Goal: Information Seeking & Learning: Compare options

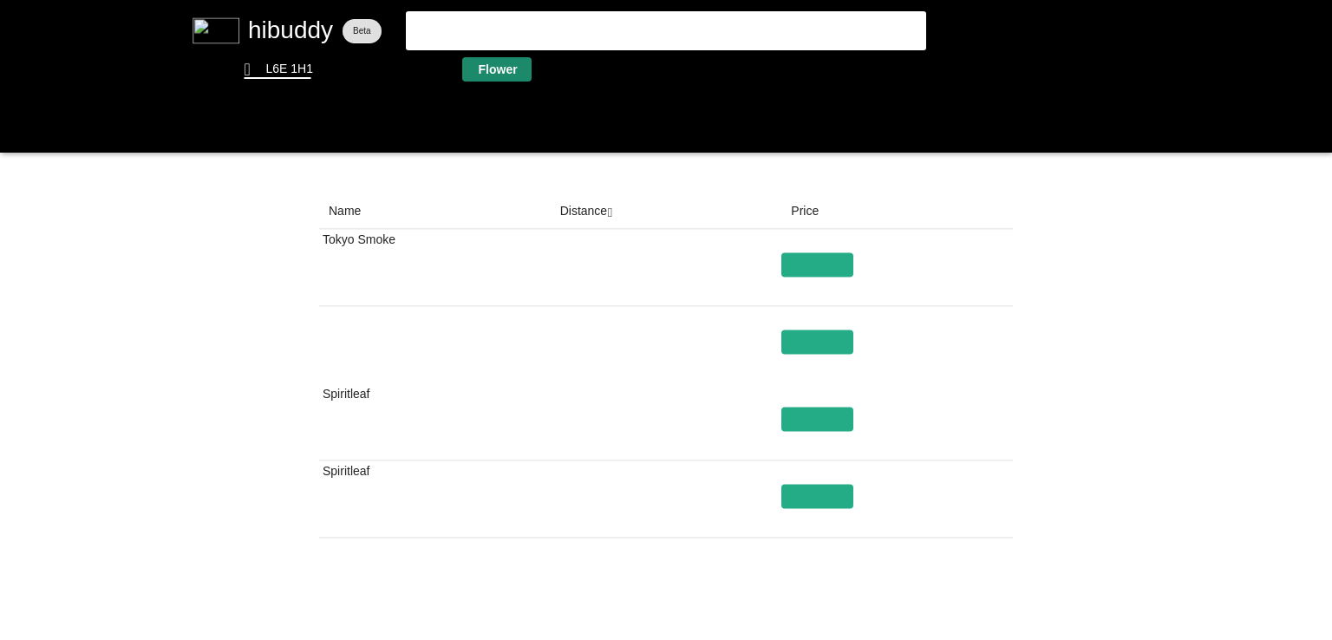
click at [493, 80] on flt-glass-pane at bounding box center [666, 320] width 1332 height 640
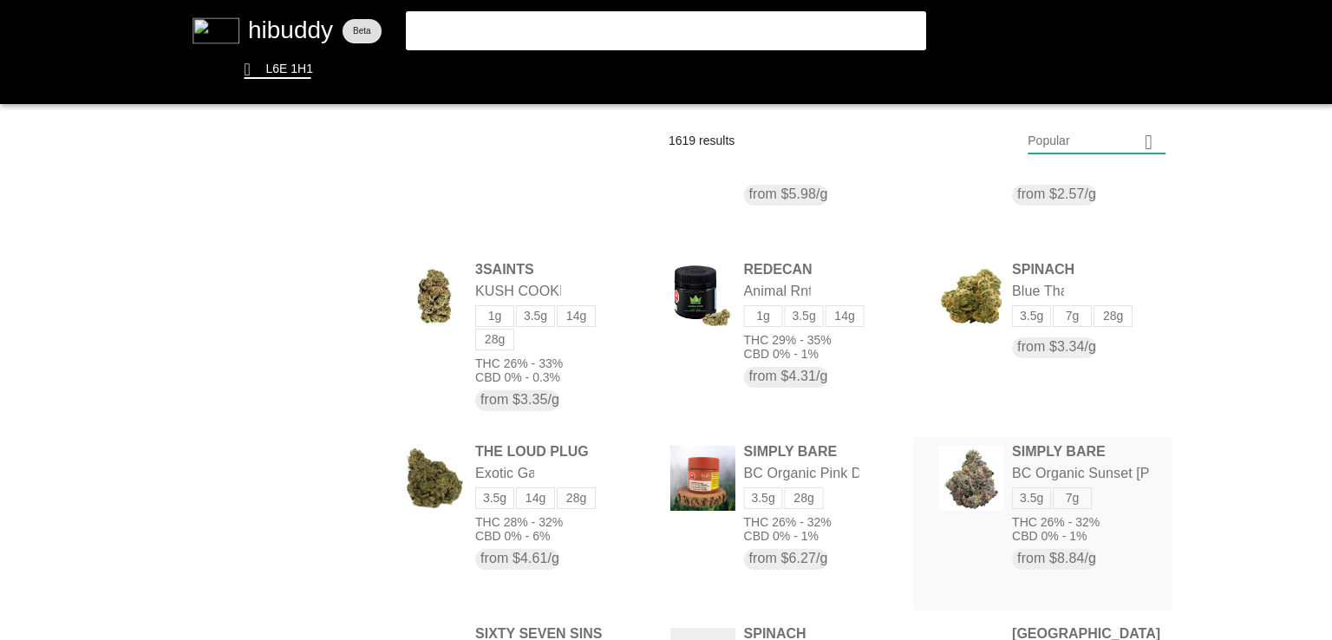
click at [1075, 456] on flt-glass-pane at bounding box center [666, 320] width 1332 height 640
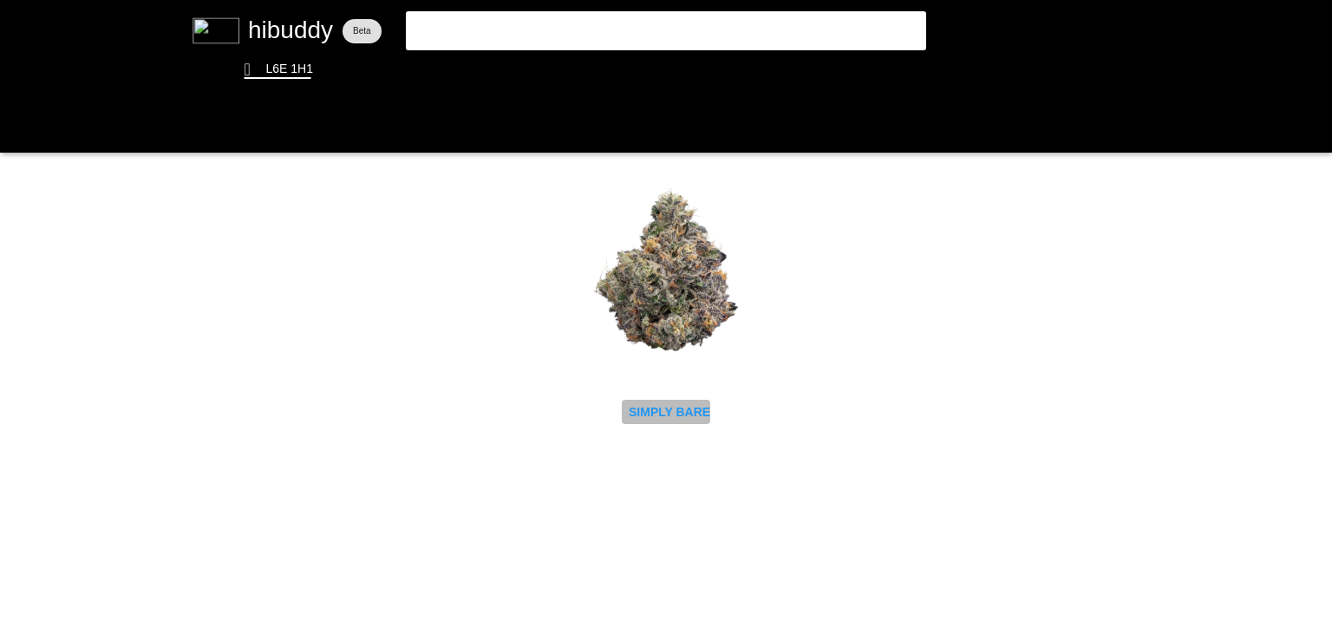
click at [642, 410] on flt-glass-pane at bounding box center [666, 320] width 1332 height 640
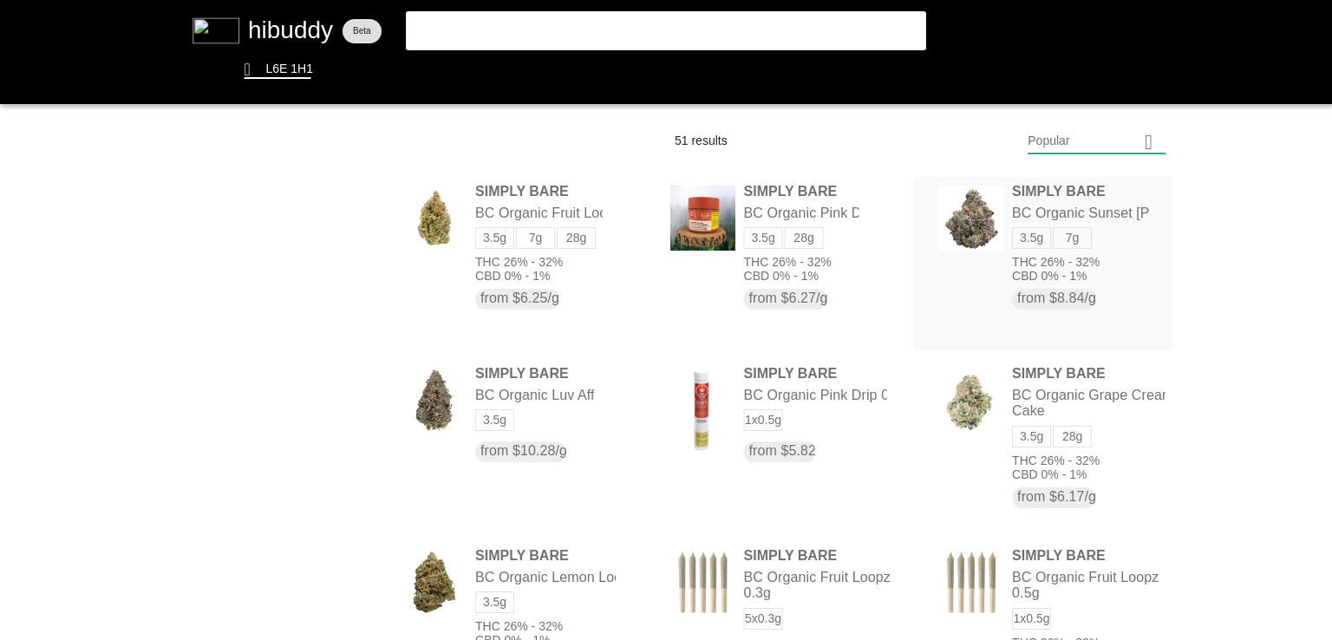
click at [1111, 217] on flt-glass-pane at bounding box center [666, 320] width 1332 height 640
click at [591, 232] on flt-glass-pane at bounding box center [666, 320] width 1332 height 640
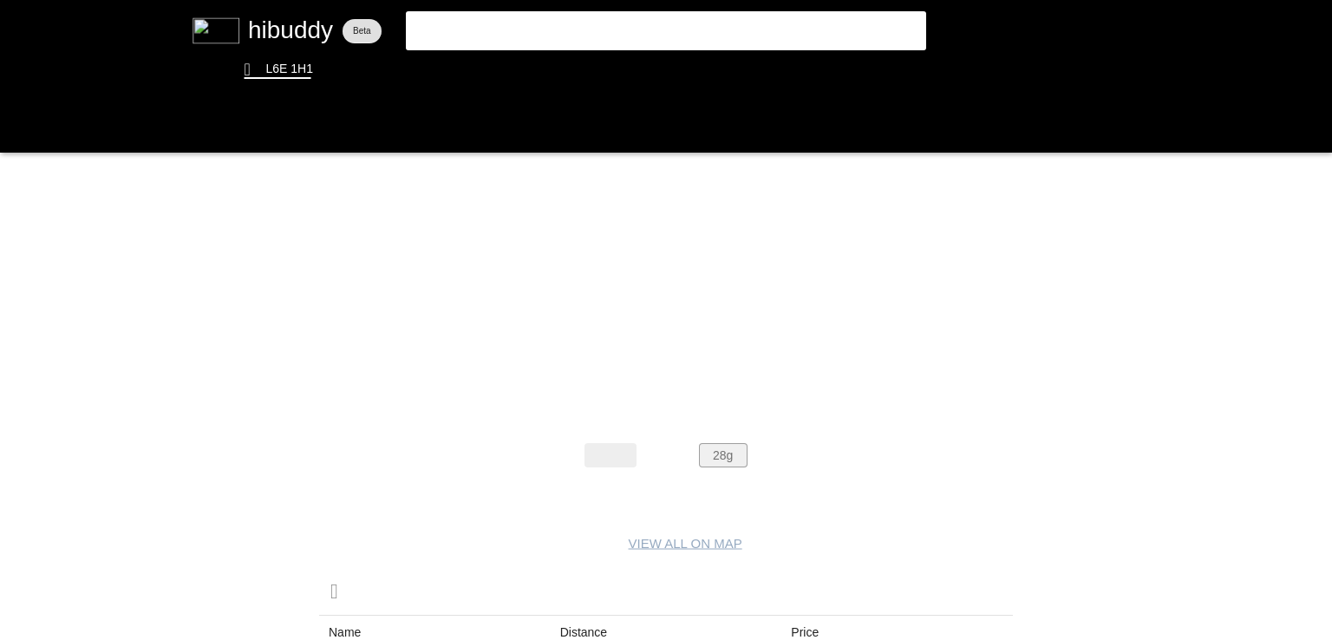
click at [733, 459] on flt-glass-pane at bounding box center [666, 320] width 1332 height 640
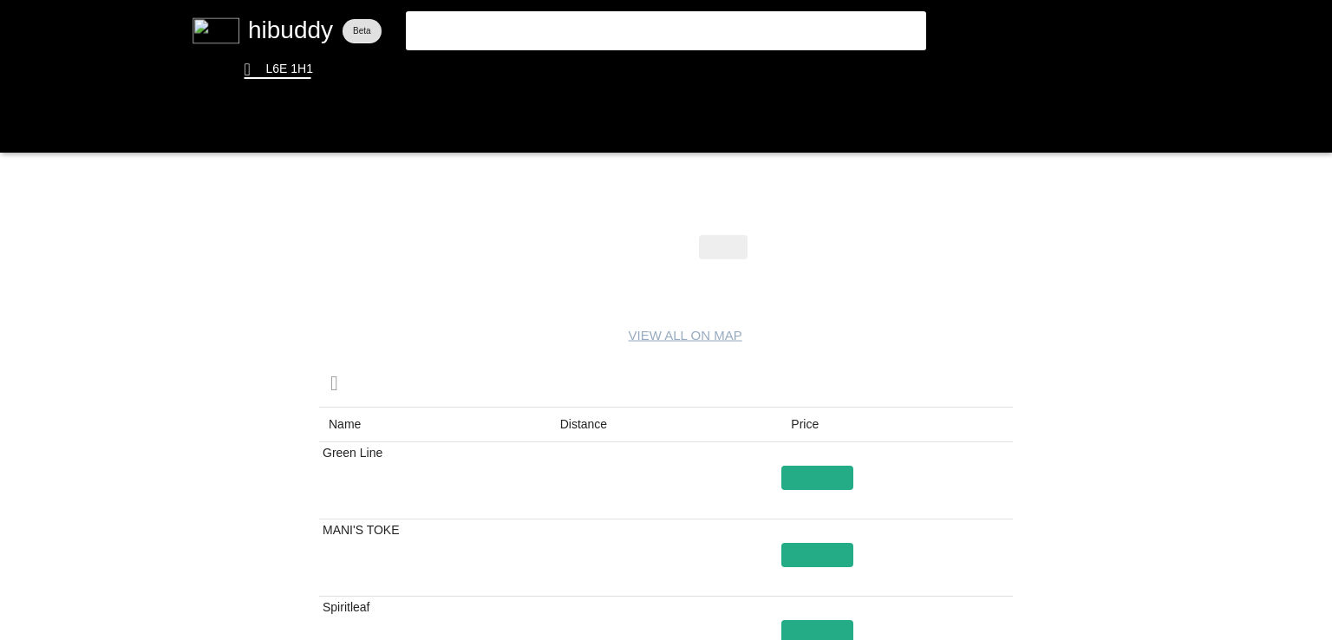
click at [593, 421] on flt-glass-pane at bounding box center [666, 320] width 1332 height 640
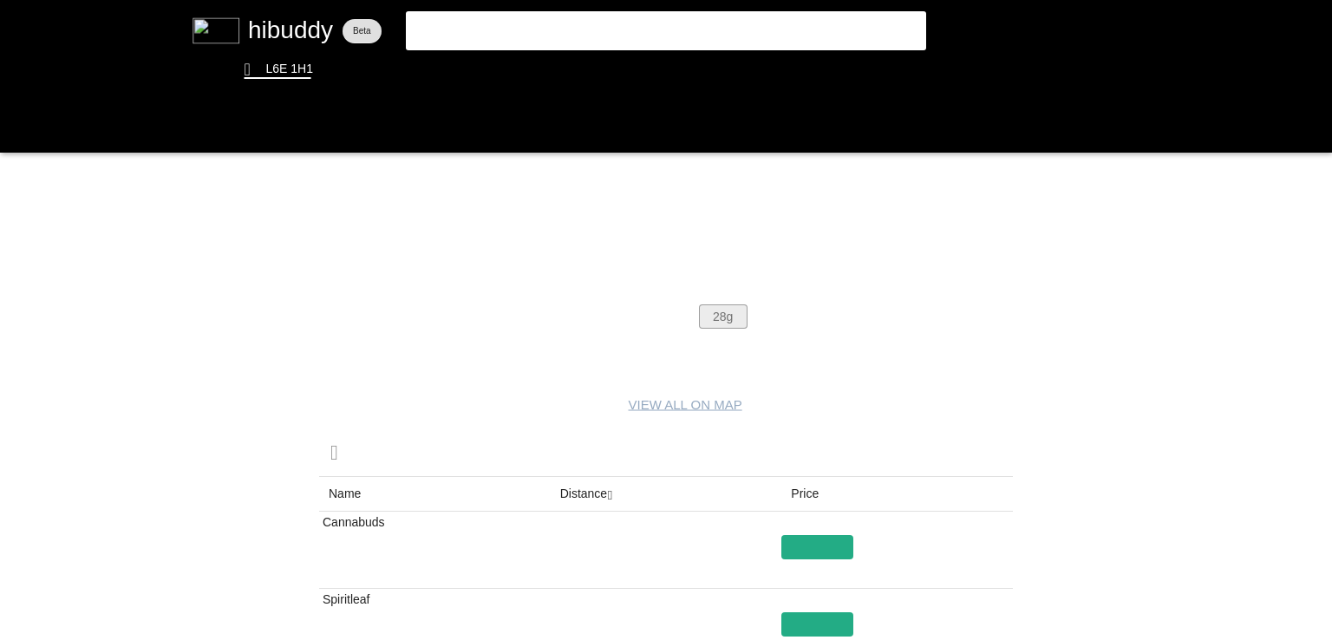
click at [717, 325] on flt-glass-pane at bounding box center [666, 320] width 1332 height 640
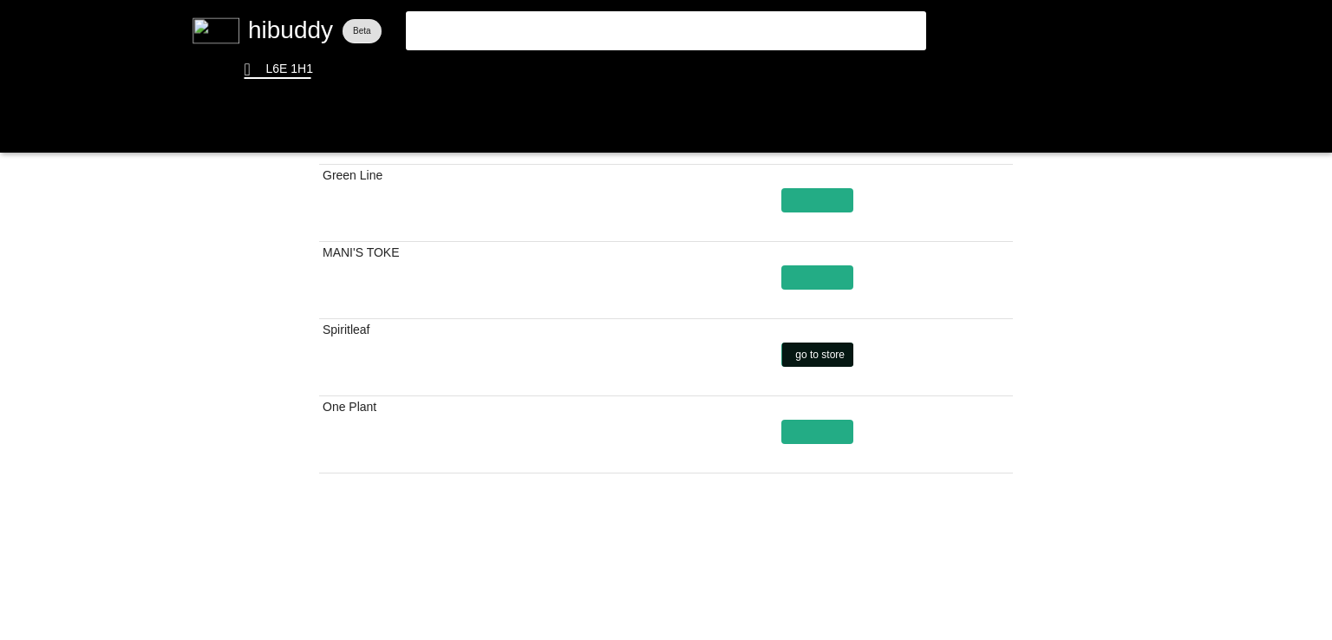
click at [825, 349] on flt-glass-pane at bounding box center [666, 320] width 1332 height 640
click at [832, 289] on flt-glass-pane at bounding box center [666, 320] width 1332 height 640
click at [482, 85] on flt-glass-pane at bounding box center [666, 320] width 1332 height 640
click at [484, 70] on flt-glass-pane at bounding box center [666, 320] width 1332 height 640
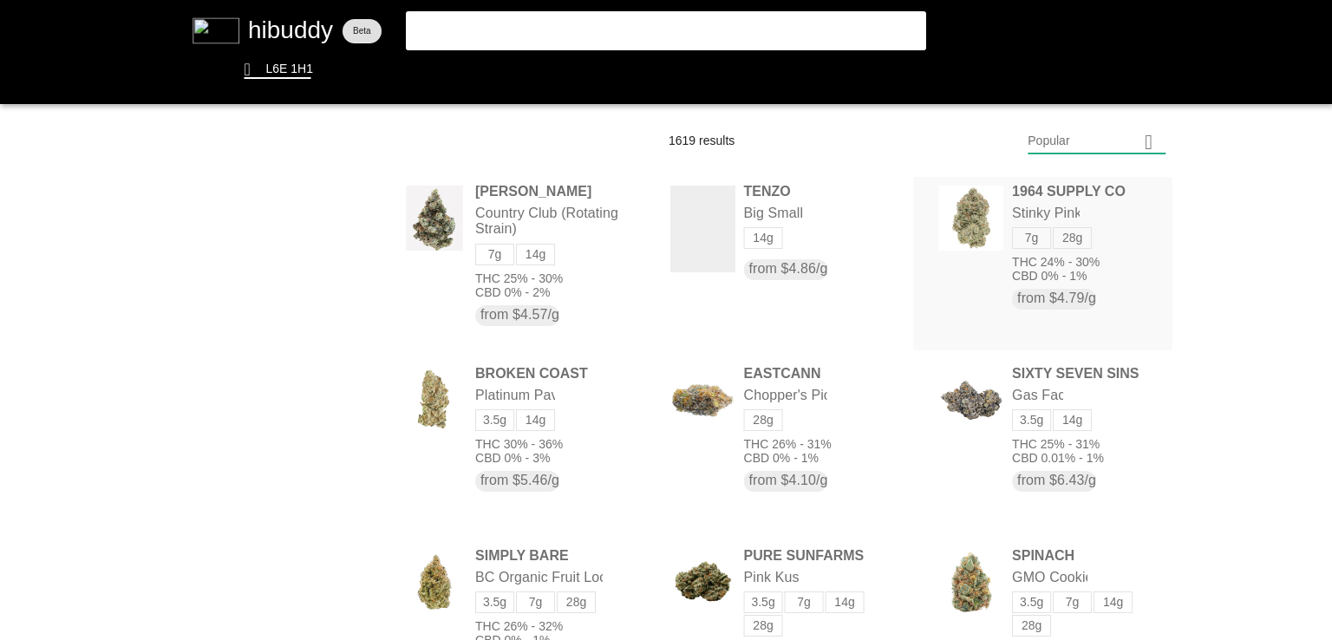
click at [1042, 213] on flt-glass-pane at bounding box center [666, 320] width 1332 height 640
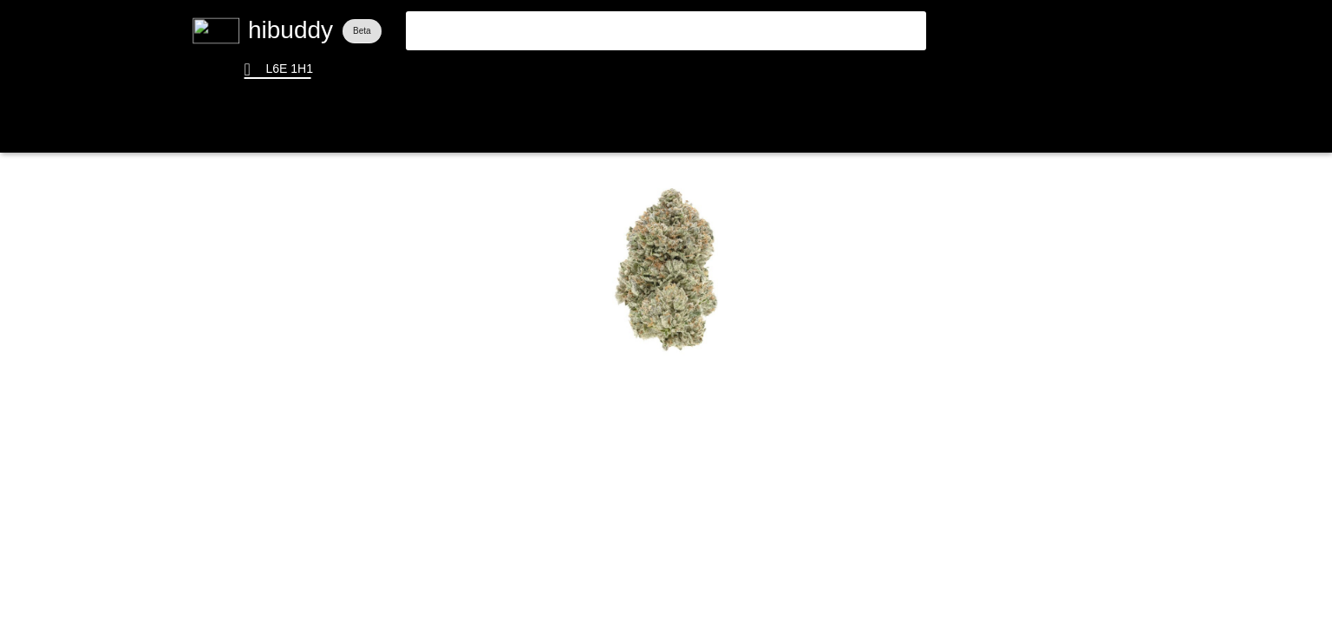
click at [684, 407] on flt-glass-pane at bounding box center [666, 320] width 1332 height 640
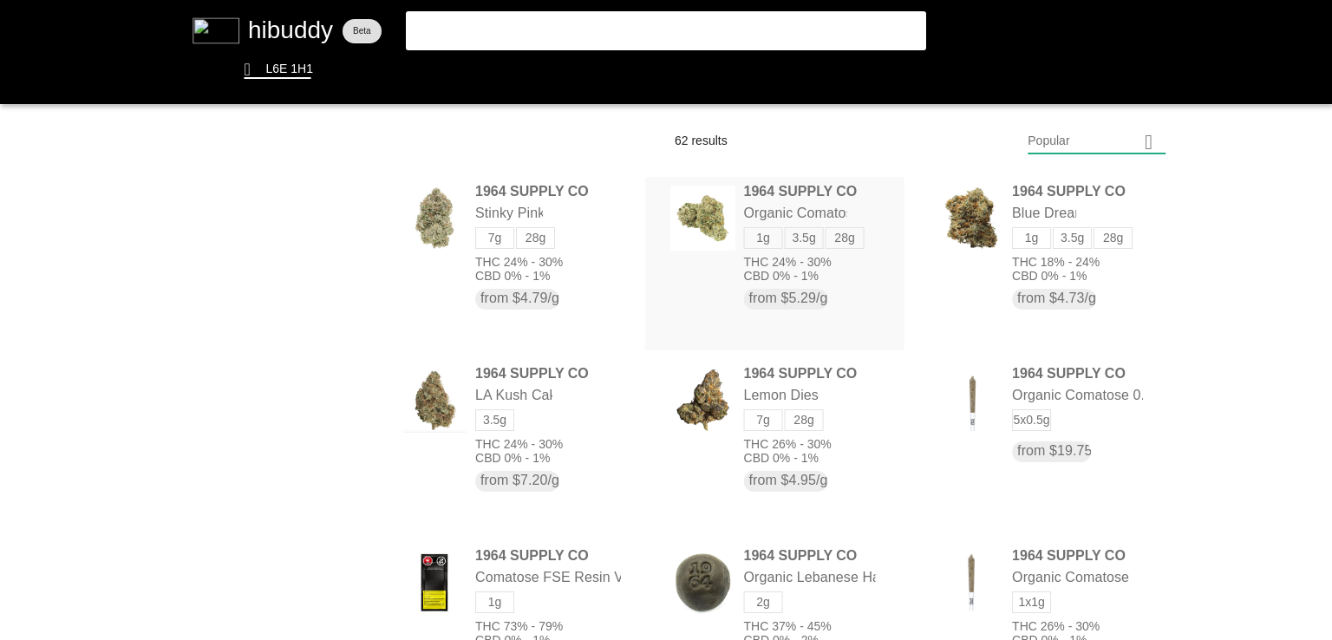
click at [849, 191] on flt-glass-pane at bounding box center [666, 320] width 1332 height 640
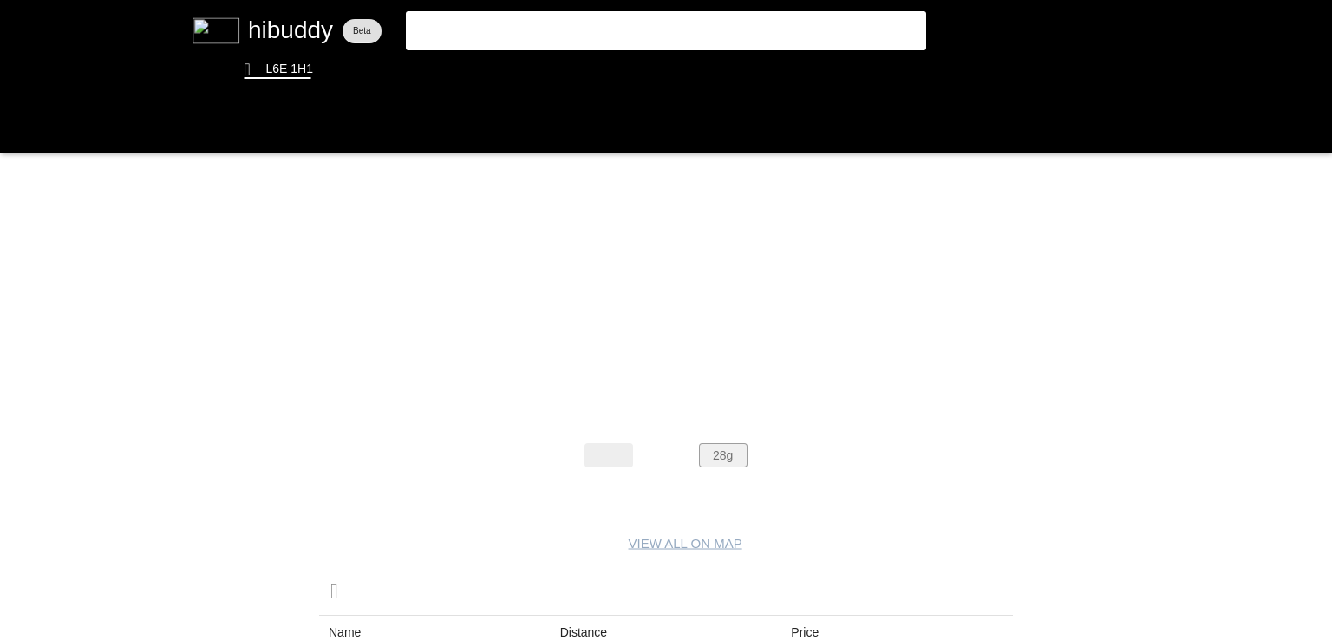
click at [735, 460] on flt-glass-pane at bounding box center [666, 320] width 1332 height 640
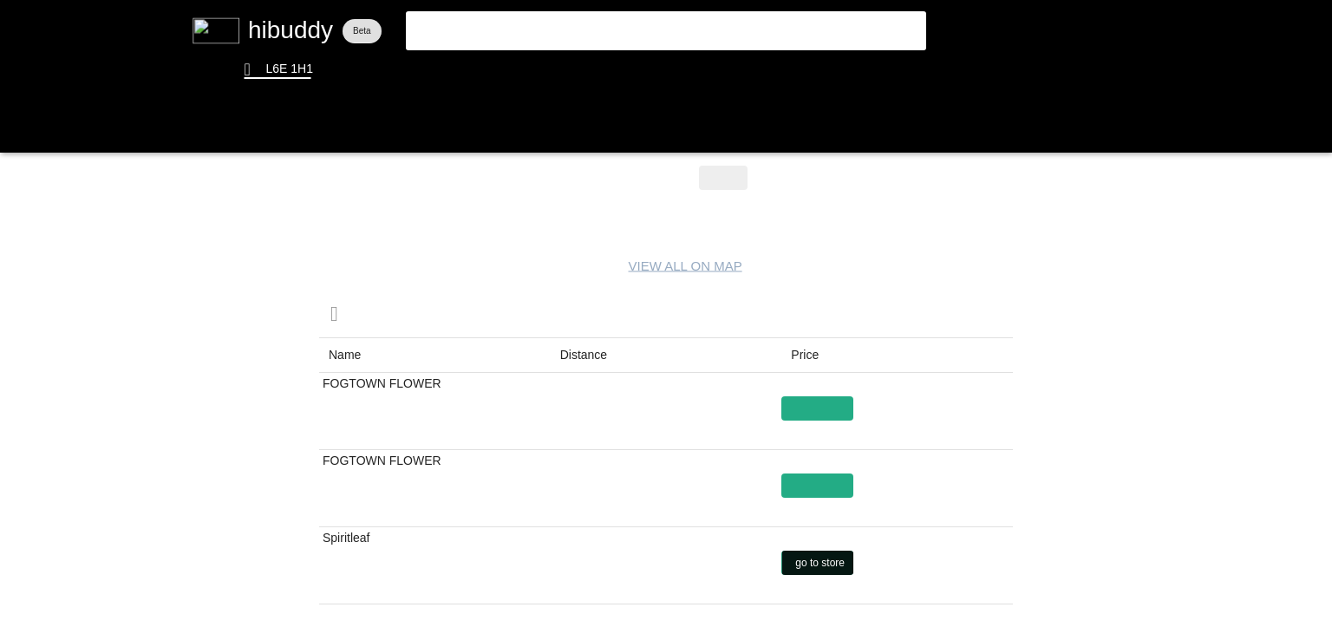
click at [816, 561] on flt-glass-pane at bounding box center [666, 320] width 1332 height 640
click at [812, 487] on flt-glass-pane at bounding box center [666, 320] width 1332 height 640
click at [799, 400] on flt-glass-pane at bounding box center [666, 320] width 1332 height 640
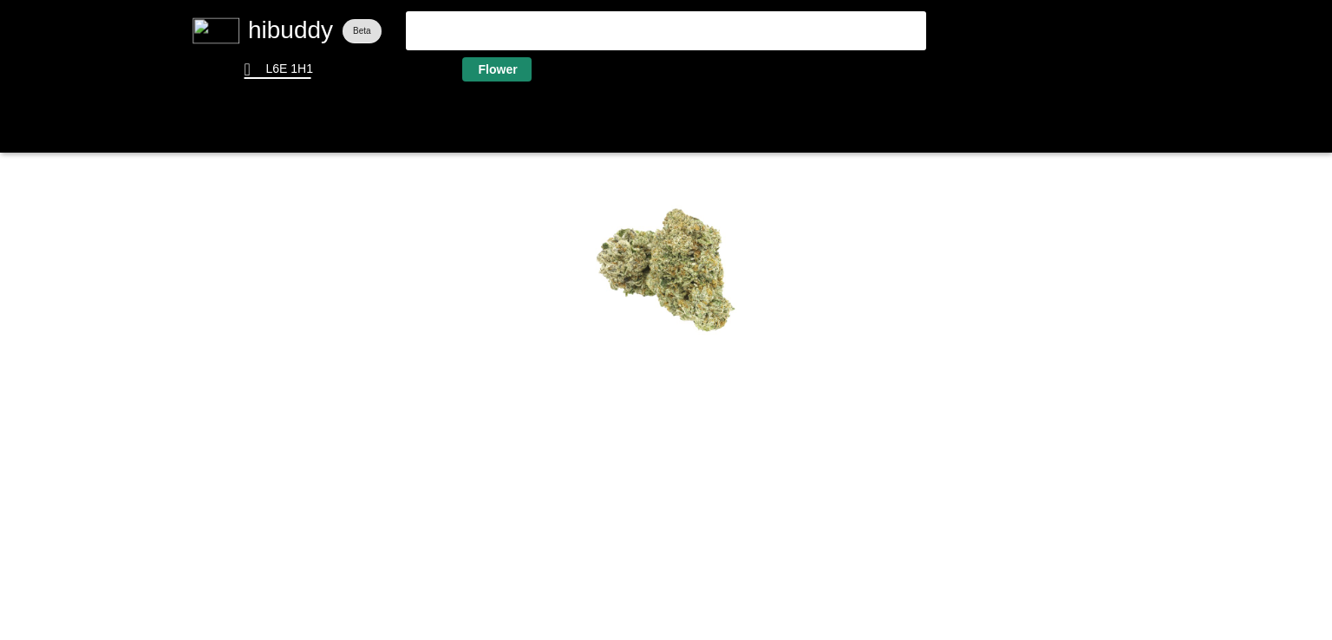
click at [483, 74] on flt-glass-pane at bounding box center [666, 320] width 1332 height 640
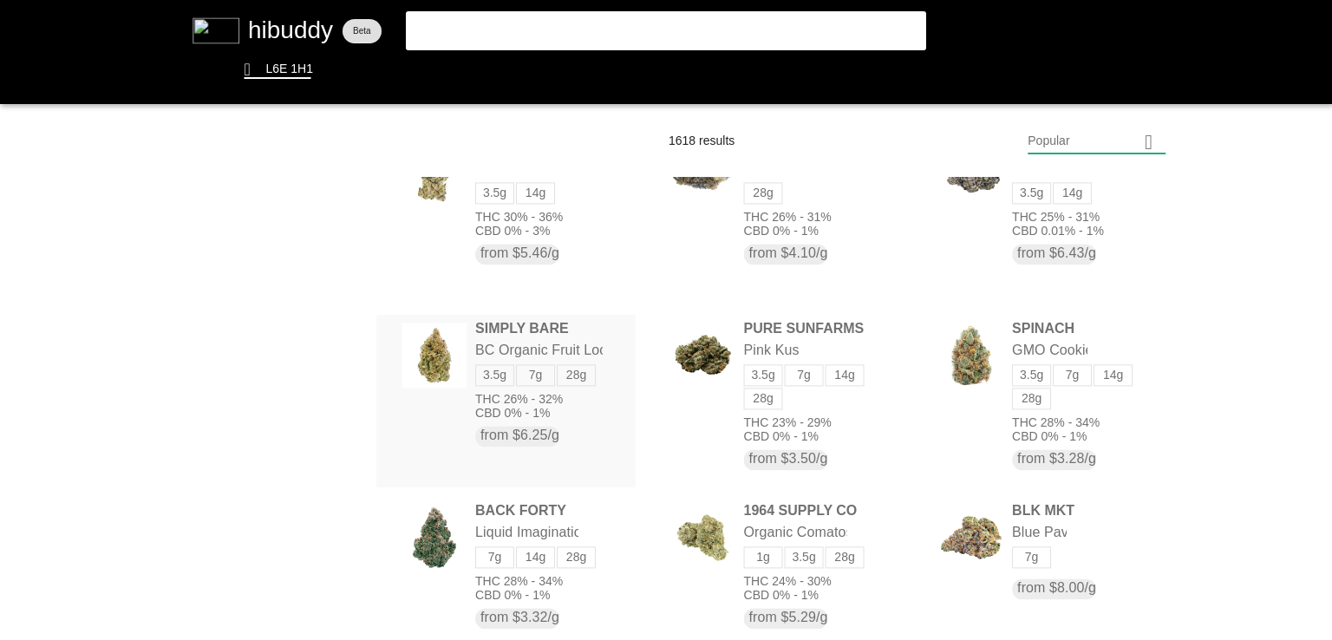
click at [475, 369] on flt-glass-pane at bounding box center [666, 320] width 1332 height 640
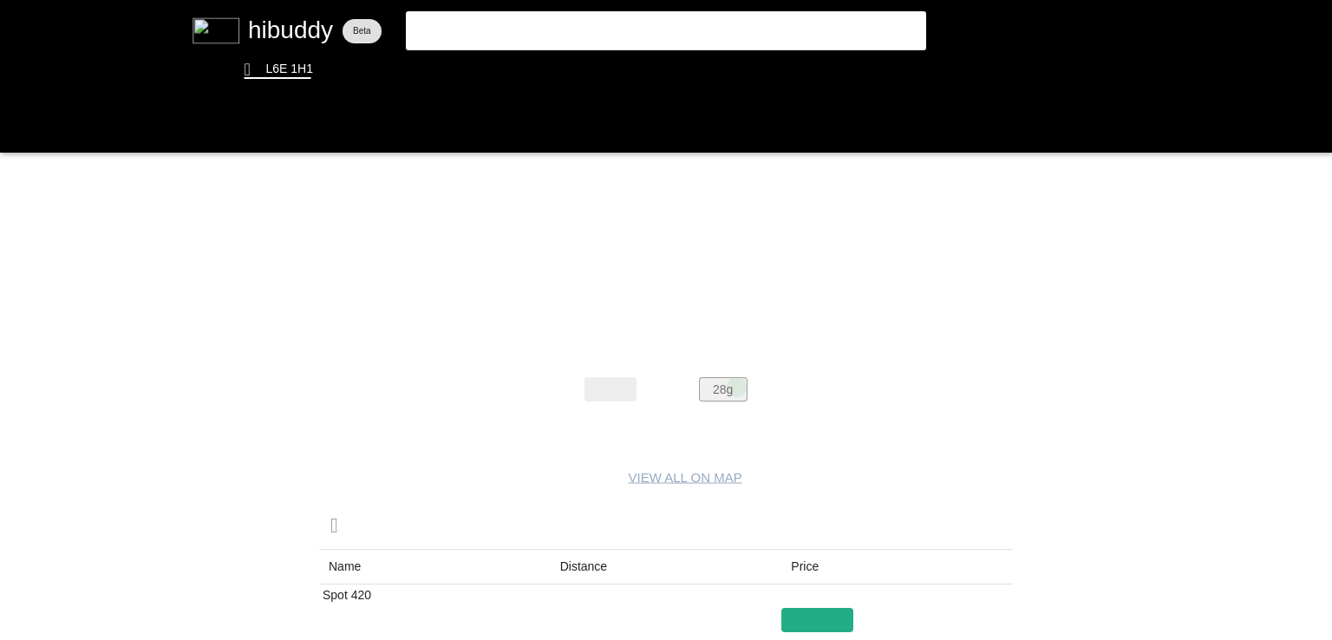
click at [737, 386] on flt-glass-pane at bounding box center [666, 320] width 1332 height 640
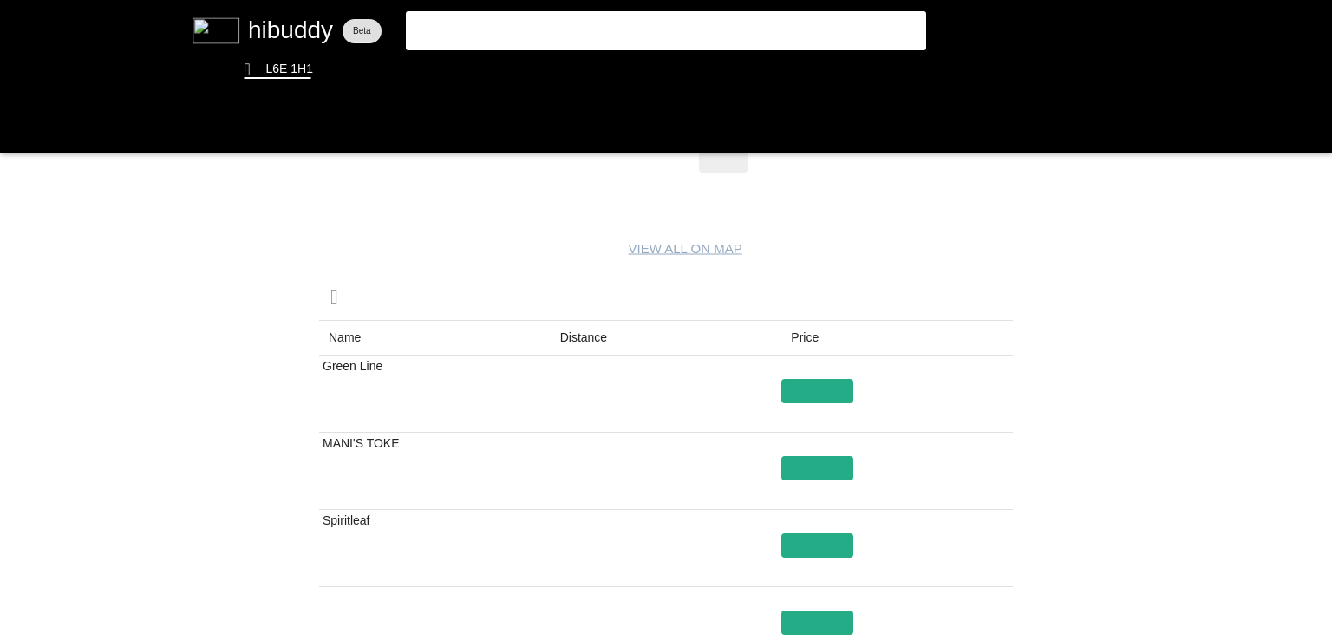
click at [564, 348] on flt-glass-pane at bounding box center [666, 320] width 1332 height 640
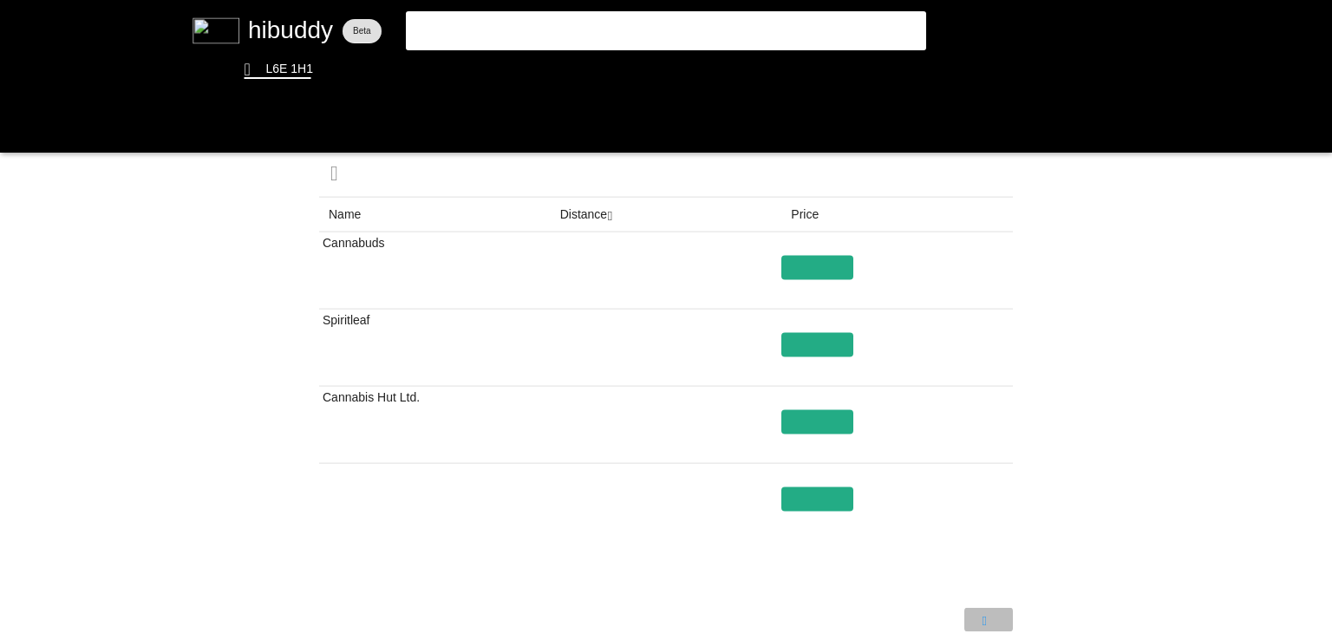
click at [988, 612] on flt-glass-pane at bounding box center [666, 320] width 1332 height 640
click at [387, 263] on flt-glass-pane at bounding box center [666, 320] width 1332 height 640
